Goal: Information Seeking & Learning: Learn about a topic

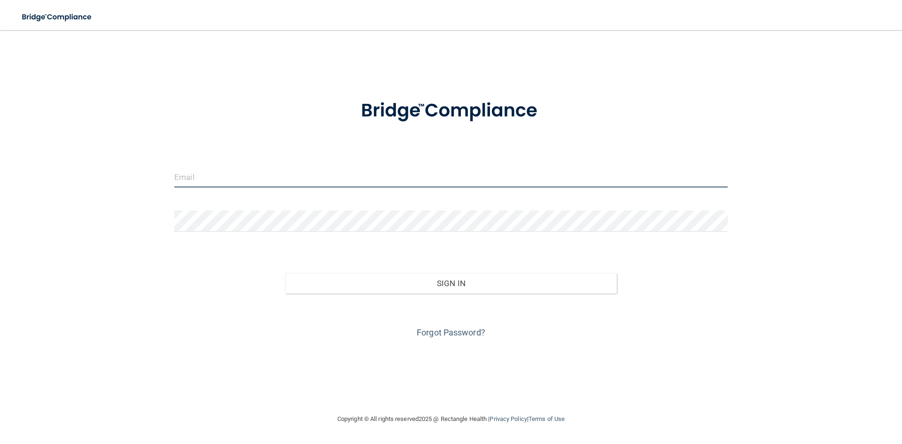
click at [300, 181] on input "email" at bounding box center [450, 176] width 553 height 21
type input "[EMAIL_ADDRESS][DOMAIN_NAME]"
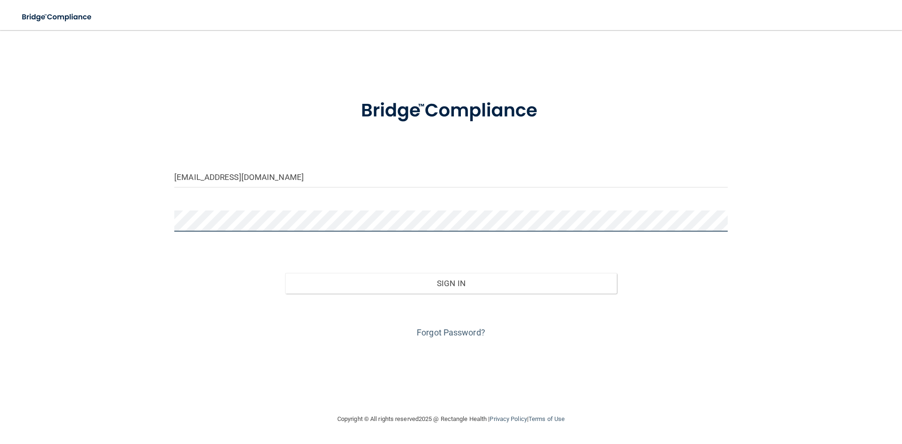
click at [285, 273] on button "Sign In" at bounding box center [451, 283] width 332 height 21
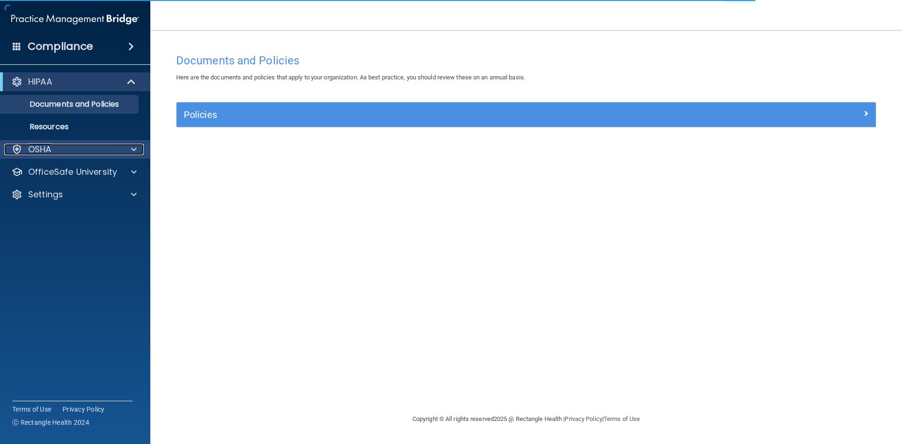
click at [108, 147] on div "OSHA" at bounding box center [62, 149] width 116 height 11
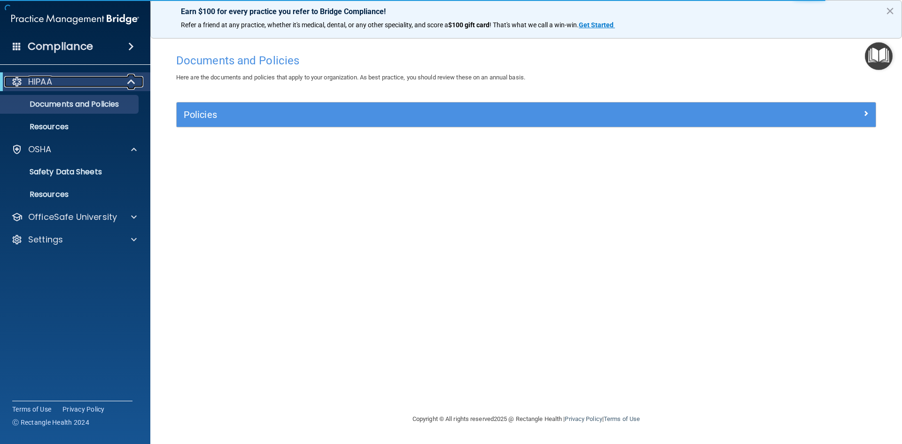
click at [131, 82] on span at bounding box center [132, 81] width 8 height 11
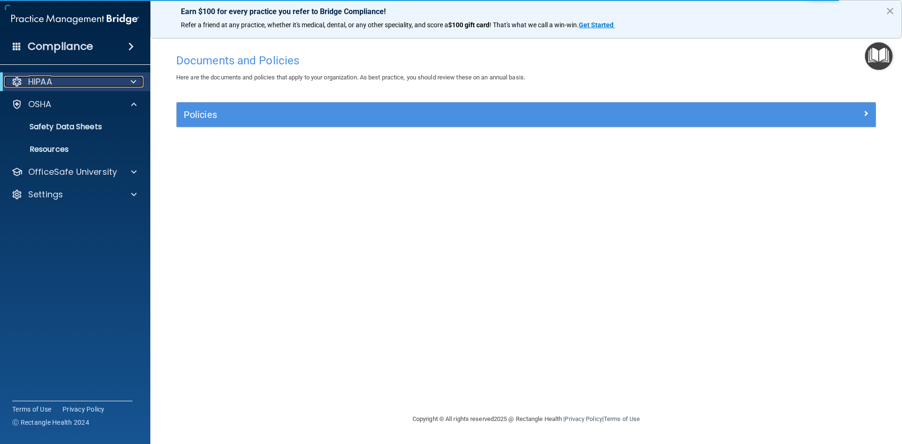
click at [131, 82] on span at bounding box center [134, 81] width 6 height 11
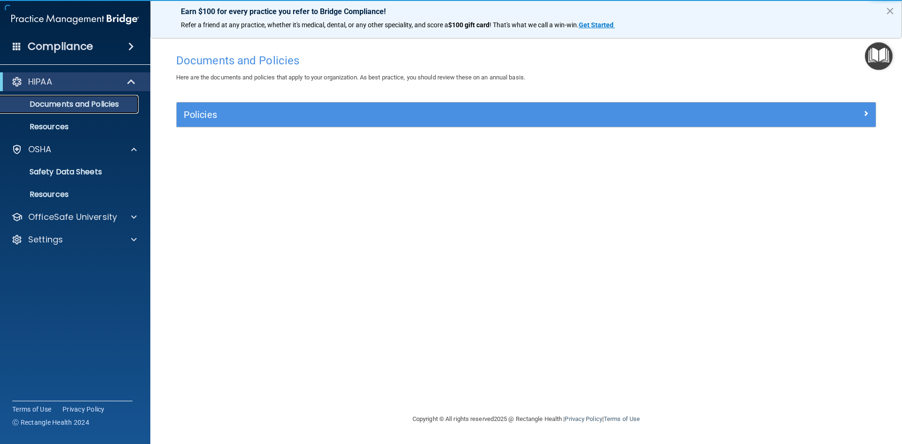
click at [87, 101] on p "Documents and Policies" at bounding box center [70, 104] width 128 height 9
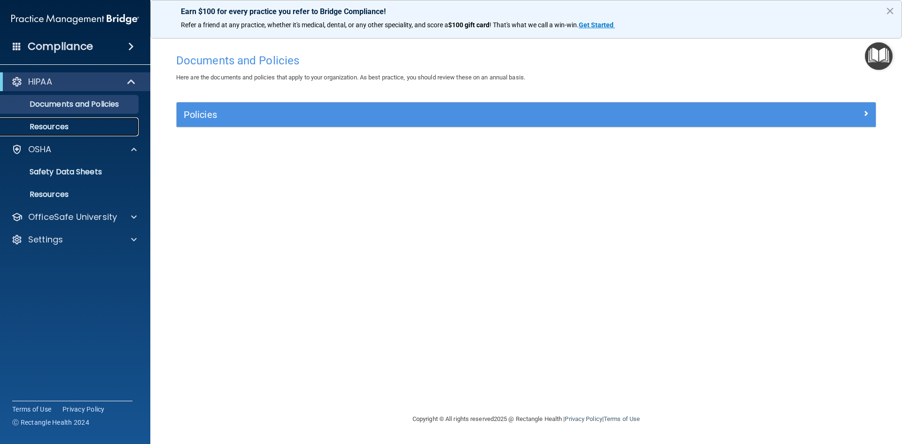
click at [60, 125] on p "Resources" at bounding box center [70, 126] width 128 height 9
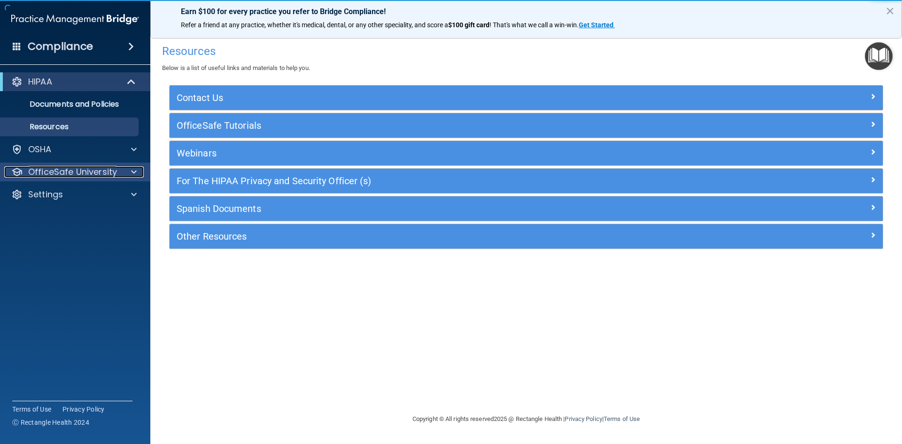
click at [129, 167] on div at bounding box center [132, 171] width 23 height 11
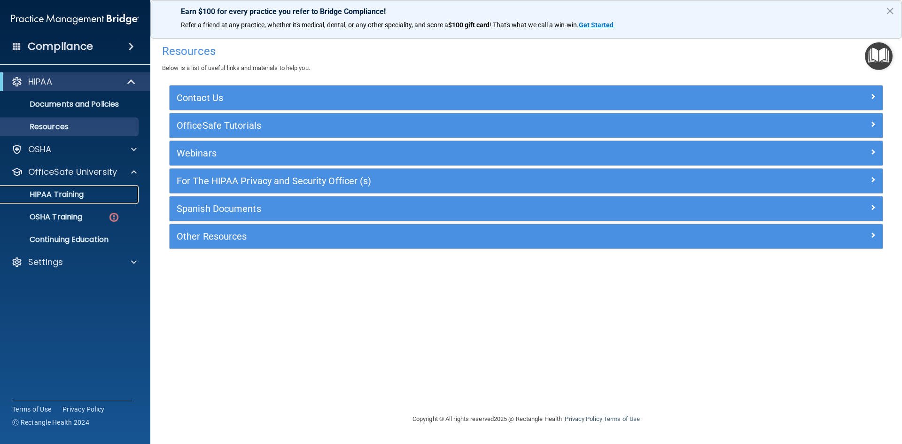
click at [108, 198] on div "HIPAA Training" at bounding box center [70, 194] width 128 height 9
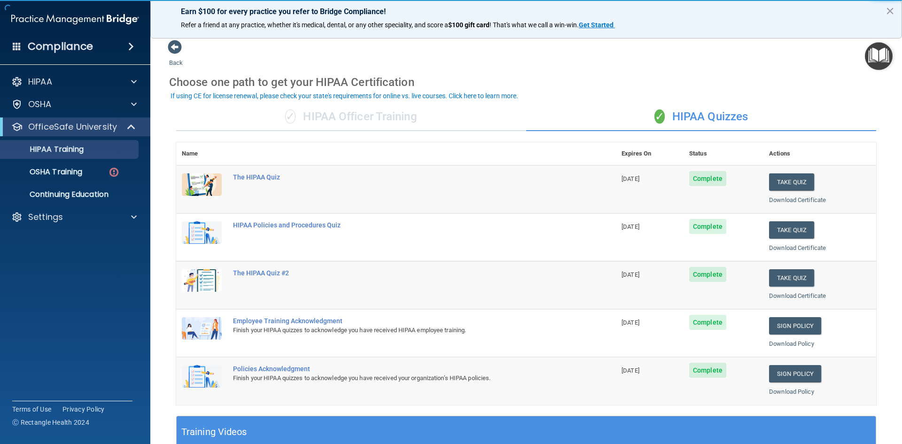
click at [389, 117] on div "✓ HIPAA Officer Training" at bounding box center [351, 117] width 350 height 28
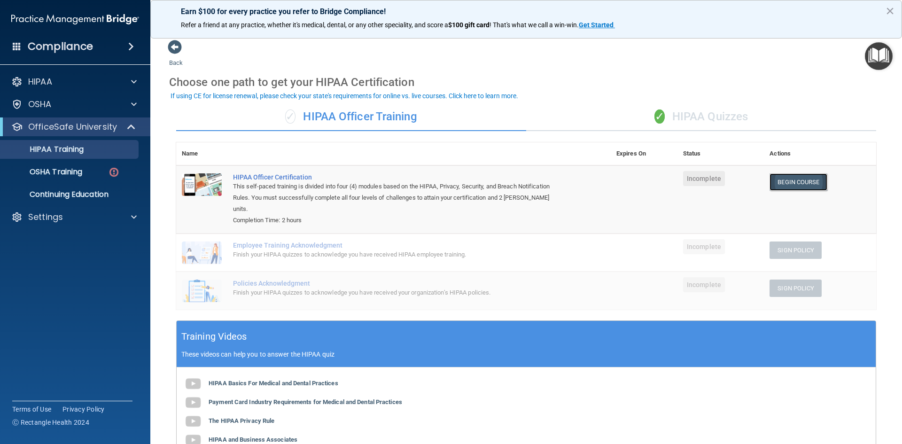
click at [788, 182] on link "Begin Course" at bounding box center [797, 181] width 57 height 17
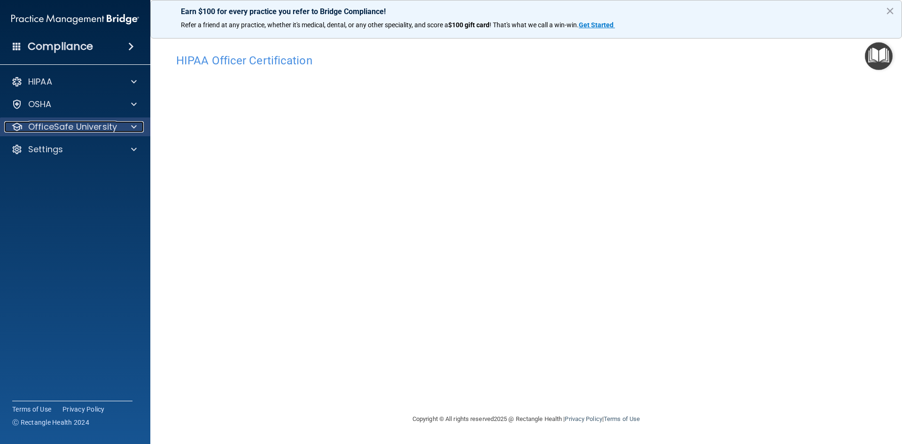
click at [118, 122] on div "OfficeSafe University" at bounding box center [62, 126] width 116 height 11
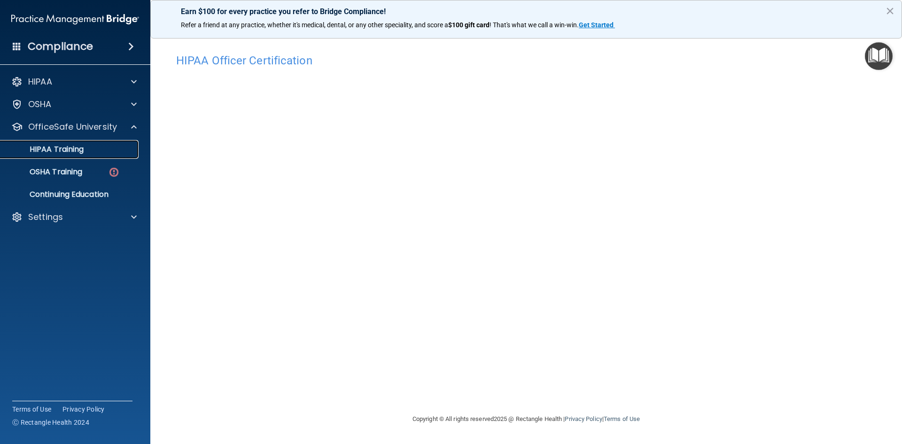
click at [59, 151] on p "HIPAA Training" at bounding box center [44, 149] width 77 height 9
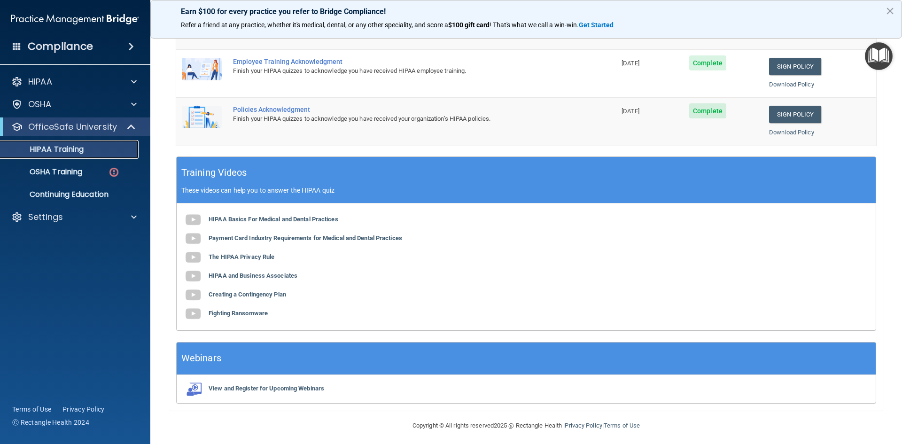
scroll to position [263, 0]
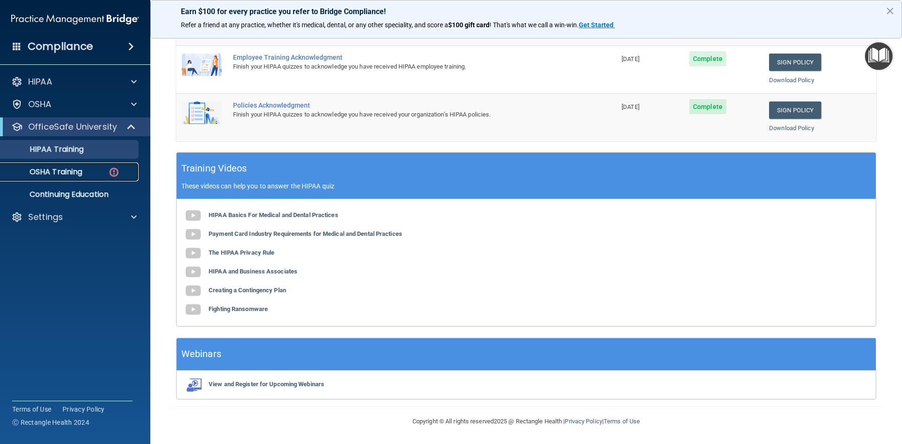
click at [58, 165] on link "OSHA Training" at bounding box center [65, 171] width 148 height 19
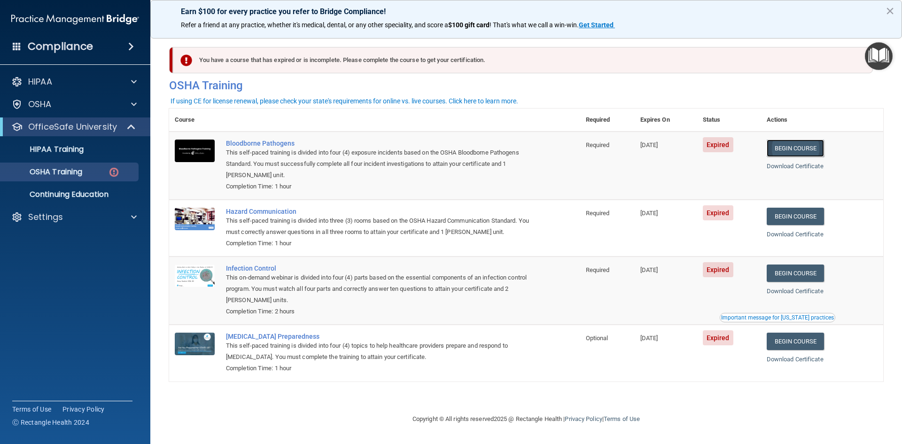
click at [802, 147] on link "Begin Course" at bounding box center [794, 147] width 57 height 17
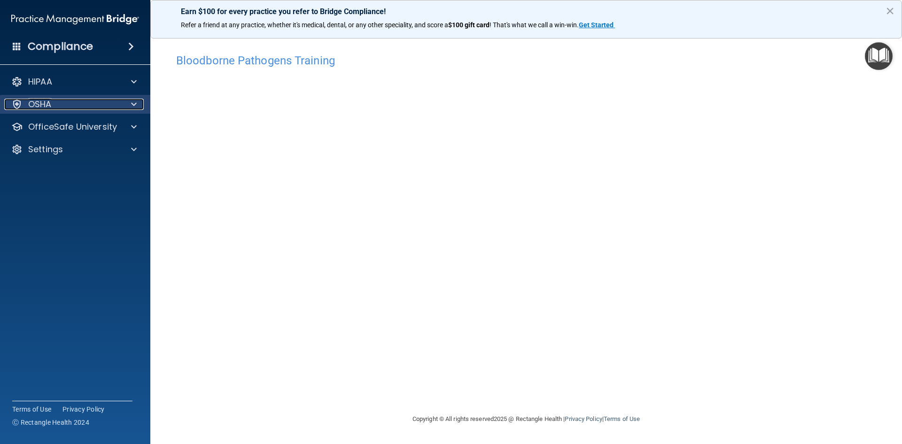
click at [131, 102] on span at bounding box center [134, 104] width 6 height 11
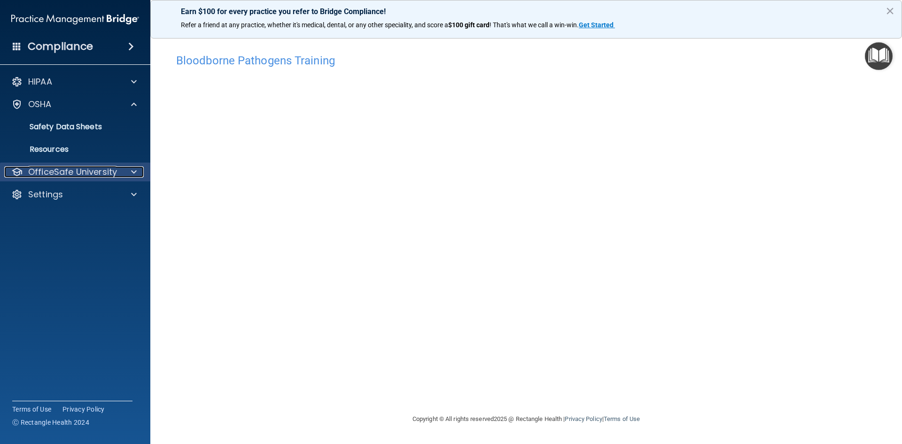
click at [109, 171] on p "OfficeSafe University" at bounding box center [72, 171] width 89 height 11
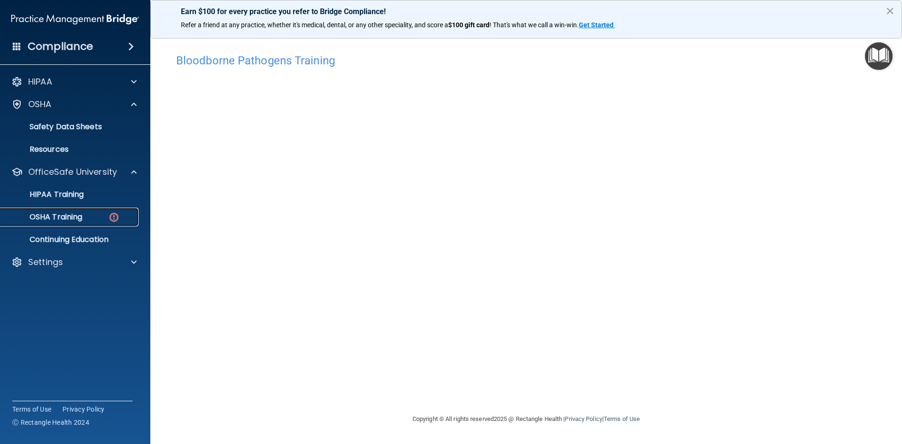
click at [93, 222] on link "OSHA Training" at bounding box center [65, 217] width 148 height 19
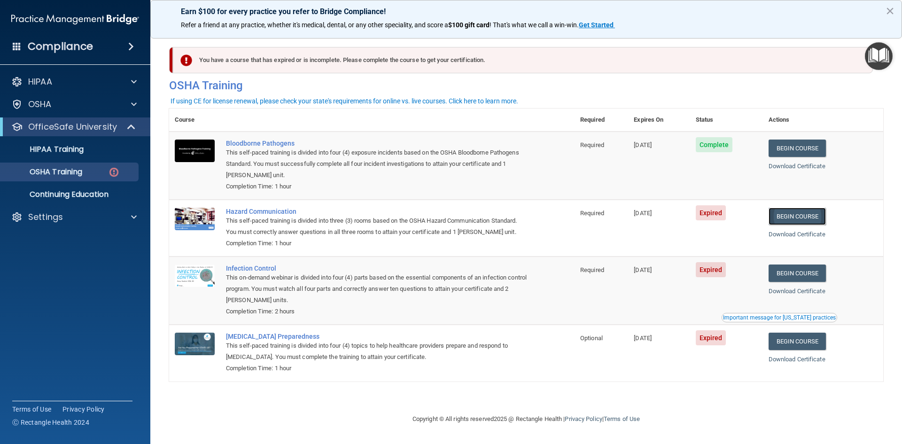
click at [806, 220] on link "Begin Course" at bounding box center [796, 216] width 57 height 17
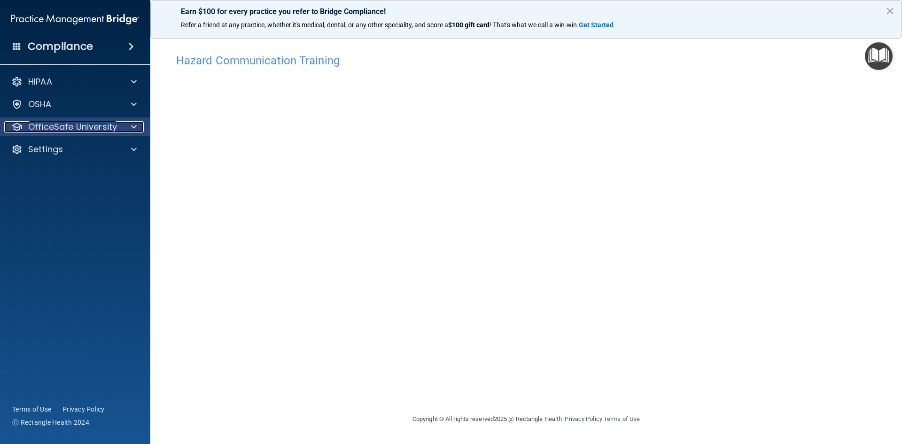
click at [138, 124] on div at bounding box center [132, 126] width 23 height 11
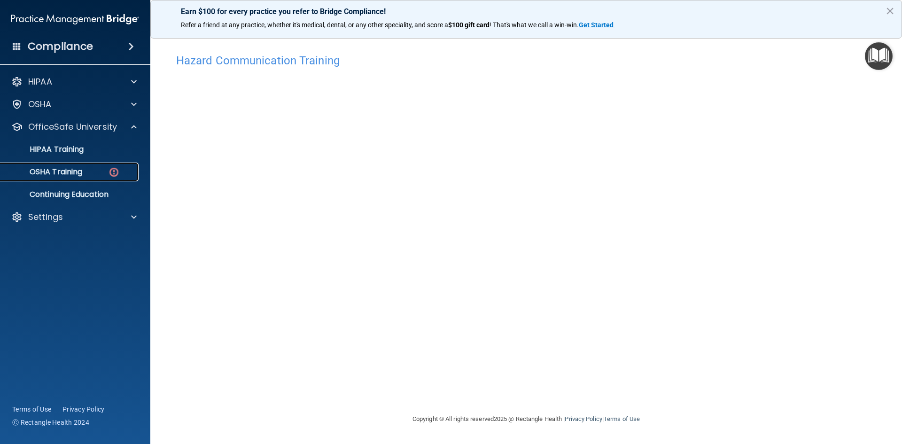
click at [111, 172] on img at bounding box center [114, 172] width 12 height 12
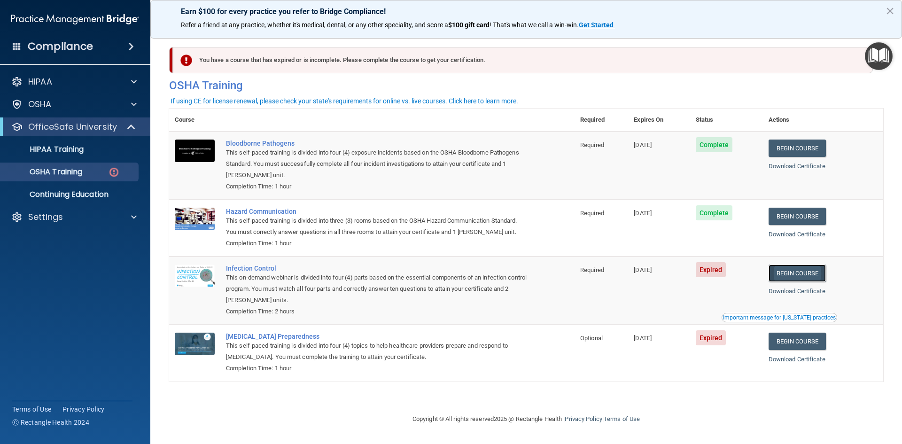
click at [823, 271] on link "Begin Course" at bounding box center [796, 272] width 57 height 17
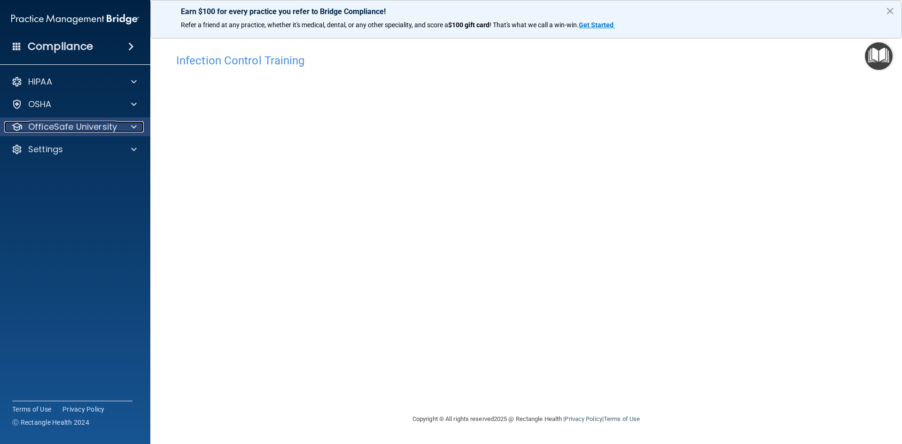
click at [116, 124] on div "OfficeSafe University" at bounding box center [62, 126] width 116 height 11
click at [129, 124] on div at bounding box center [132, 126] width 23 height 11
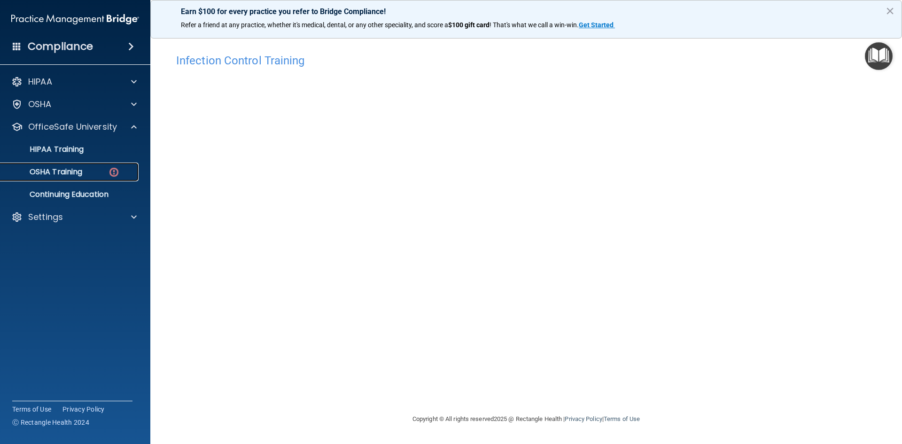
click at [90, 177] on link "OSHA Training" at bounding box center [65, 171] width 148 height 19
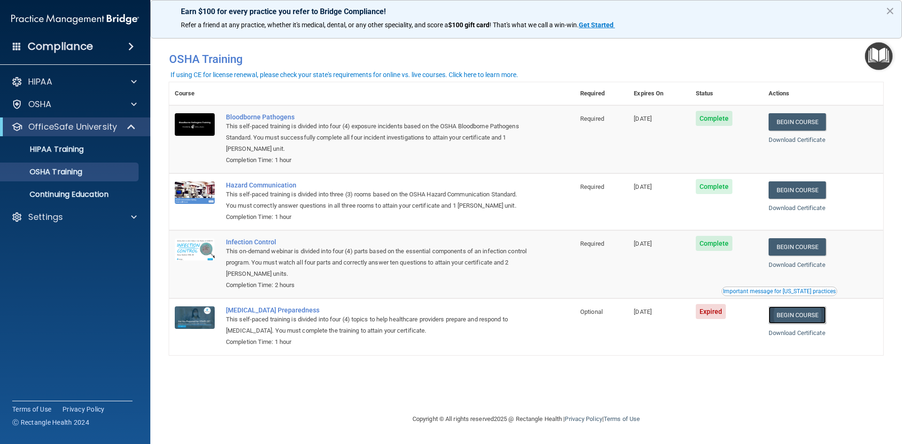
click at [800, 313] on link "Begin Course" at bounding box center [796, 314] width 57 height 17
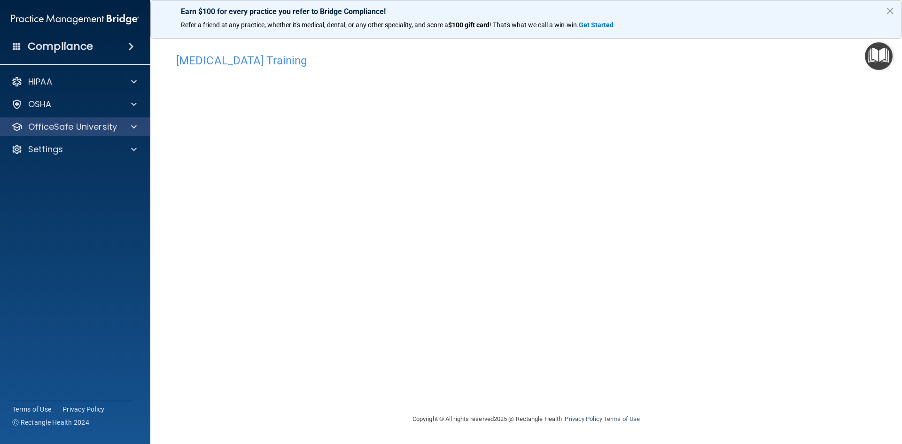
click at [137, 119] on div "OfficeSafe University" at bounding box center [75, 126] width 151 height 19
click at [136, 126] on span at bounding box center [134, 126] width 6 height 11
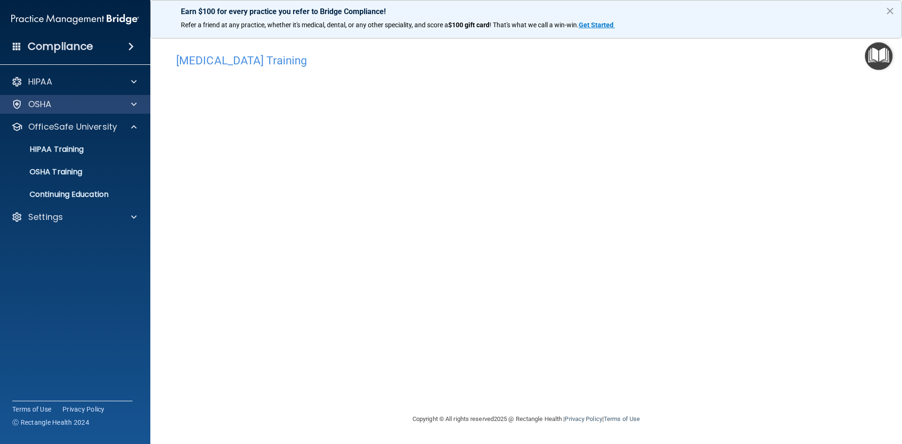
click at [134, 110] on div "OSHA" at bounding box center [75, 104] width 151 height 19
click at [136, 102] on span at bounding box center [134, 104] width 6 height 11
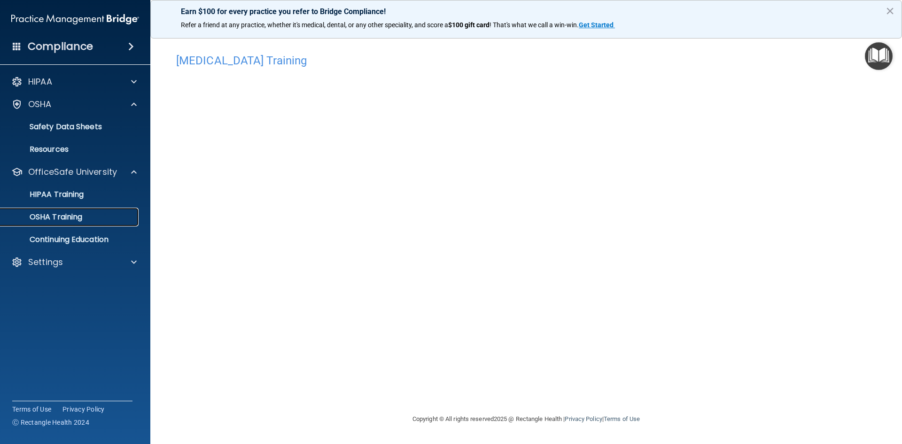
click at [93, 214] on div "OSHA Training" at bounding box center [70, 216] width 128 height 9
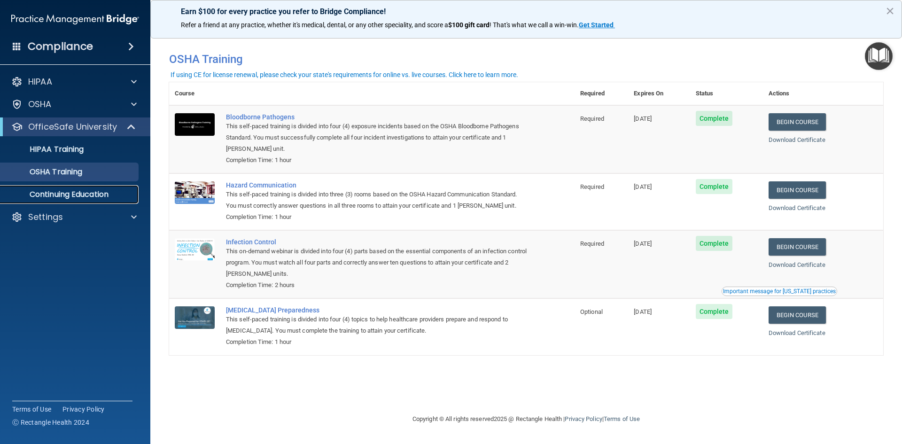
click at [95, 196] on p "Continuing Education" at bounding box center [70, 194] width 128 height 9
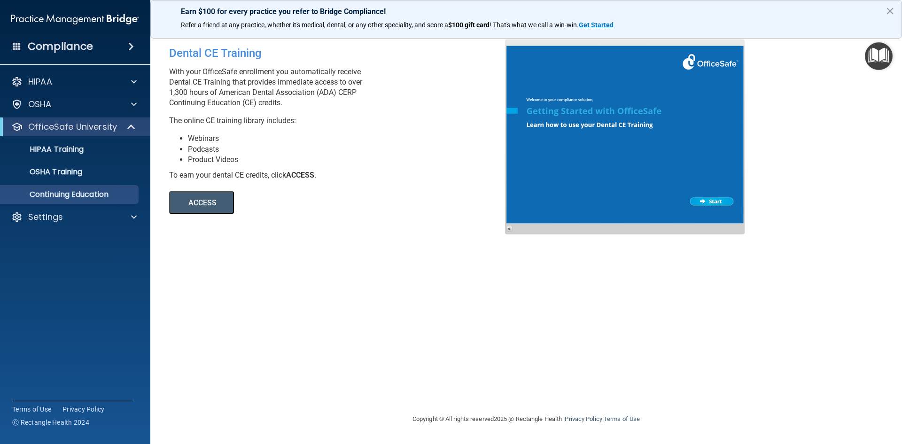
click at [182, 201] on button "ACCESS" at bounding box center [201, 202] width 65 height 23
click at [60, 220] on p "Settings" at bounding box center [45, 216] width 35 height 11
click at [85, 236] on p "My Account" at bounding box center [70, 239] width 128 height 9
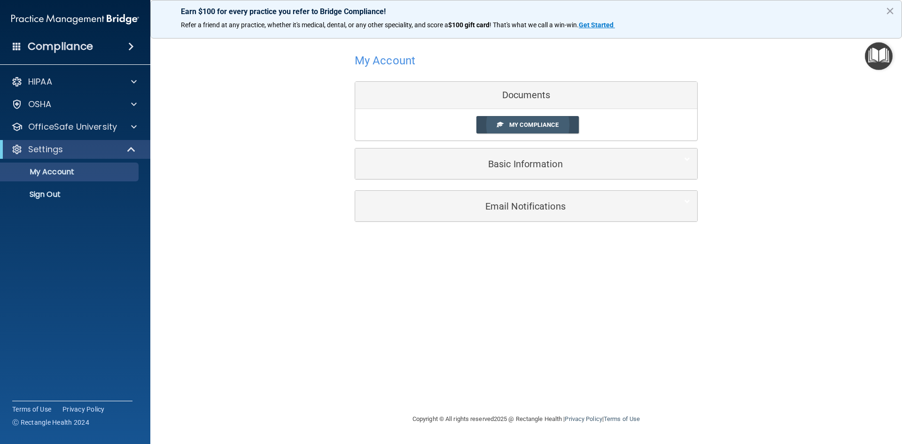
click at [534, 123] on span "My Compliance" at bounding box center [533, 124] width 49 height 7
click at [540, 126] on span "My Compliance" at bounding box center [533, 124] width 49 height 7
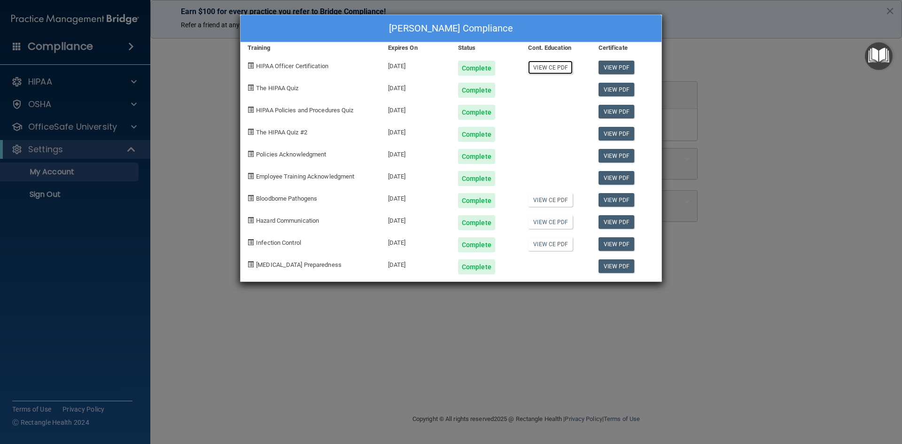
click at [557, 69] on link "View CE PDF" at bounding box center [550, 68] width 45 height 14
click at [610, 87] on link "View PDF" at bounding box center [616, 90] width 36 height 14
click at [619, 112] on link "View PDF" at bounding box center [616, 112] width 36 height 14
